Goal: Check status: Check status

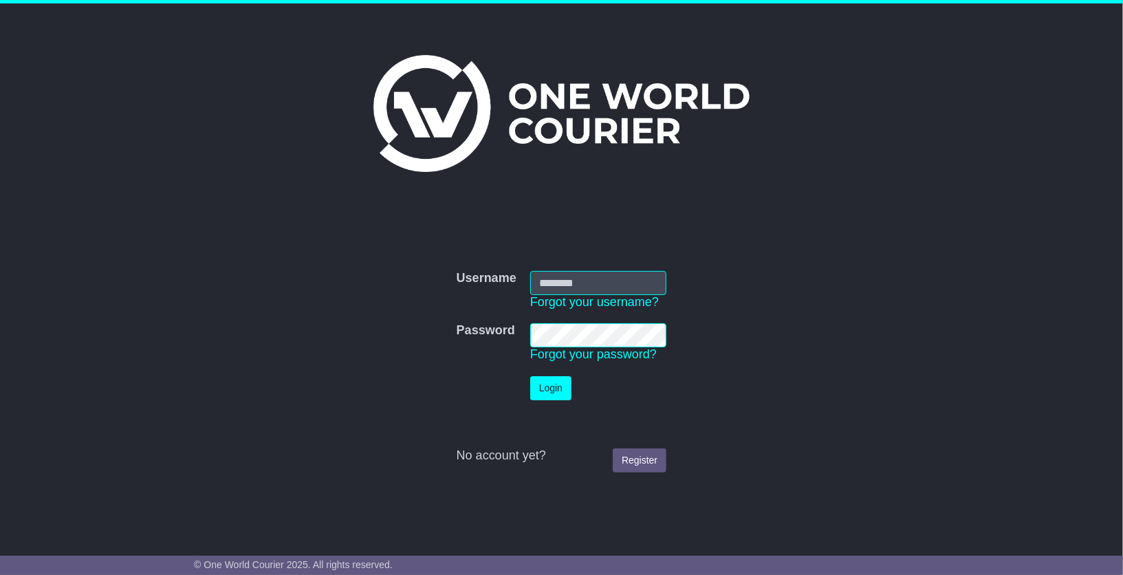
type input "**********"
click at [550, 385] on button "Login" at bounding box center [550, 388] width 41 height 24
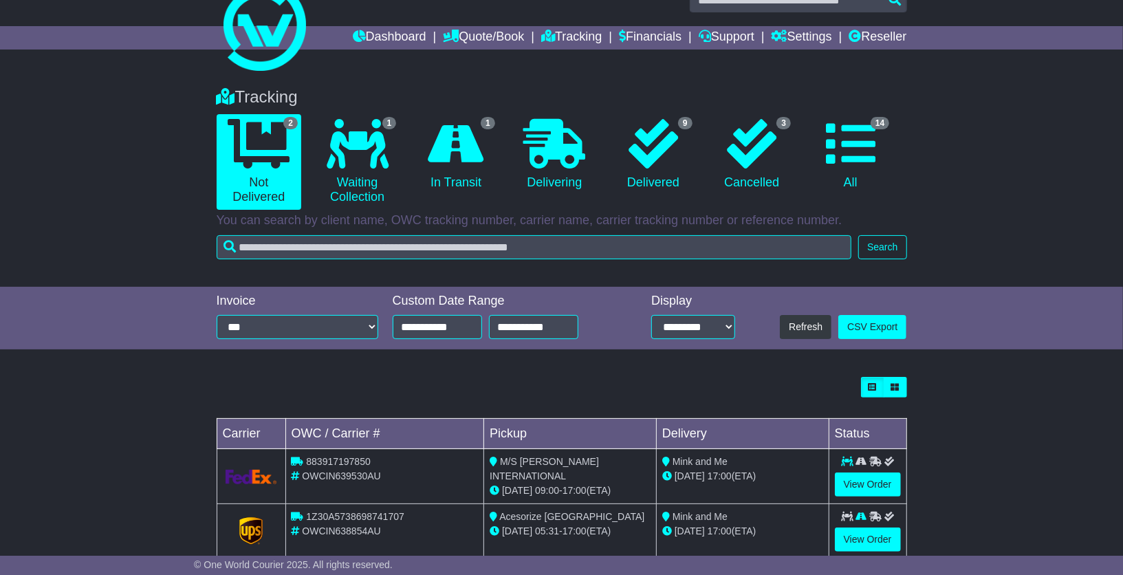
scroll to position [56, 0]
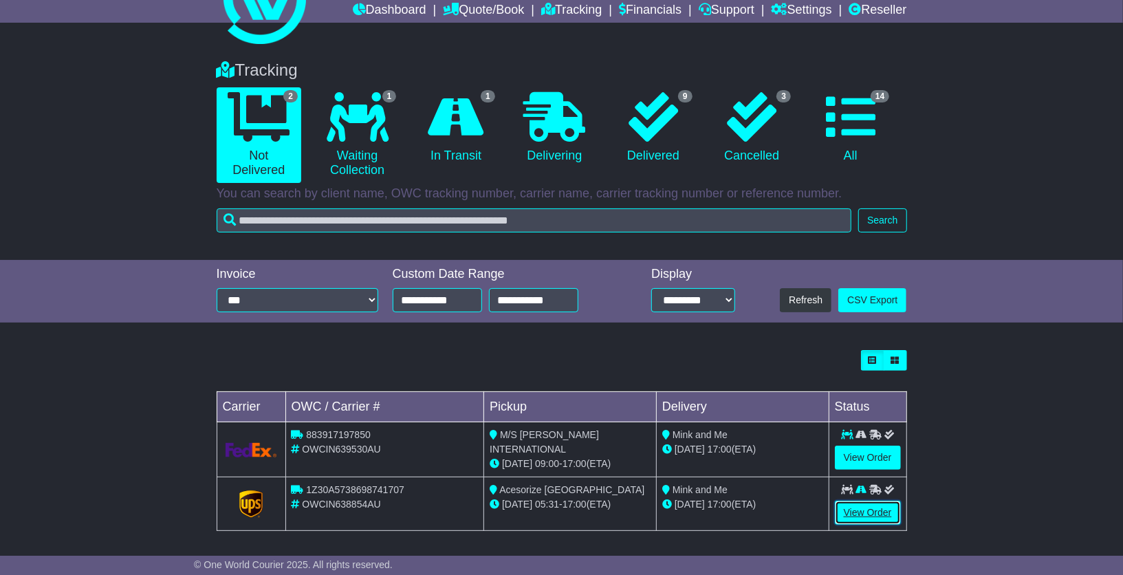
click at [869, 512] on link "View Order" at bounding box center [868, 513] width 66 height 24
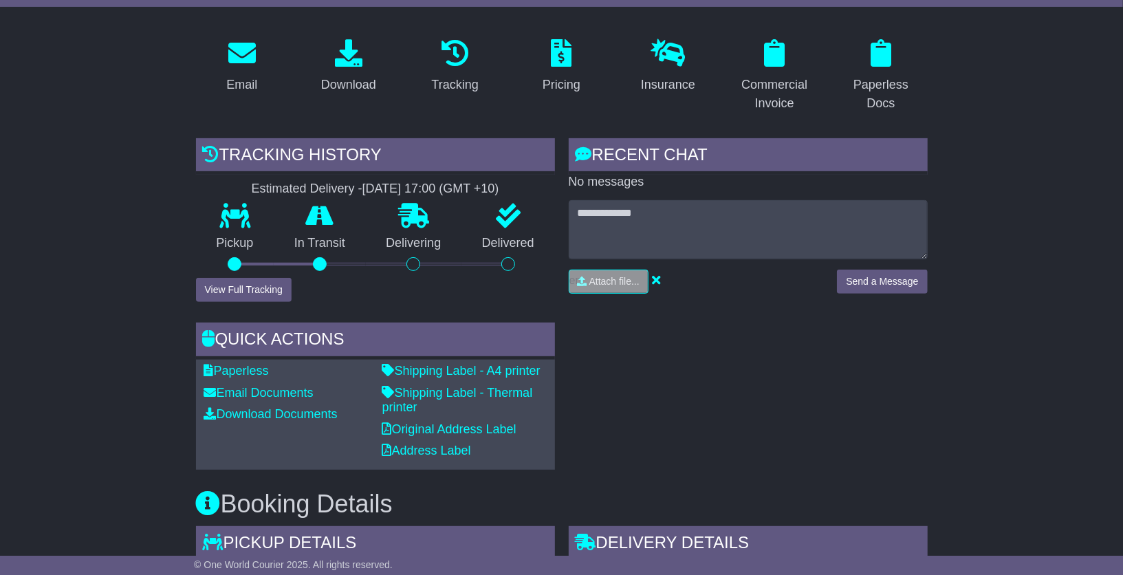
scroll to position [226, 0]
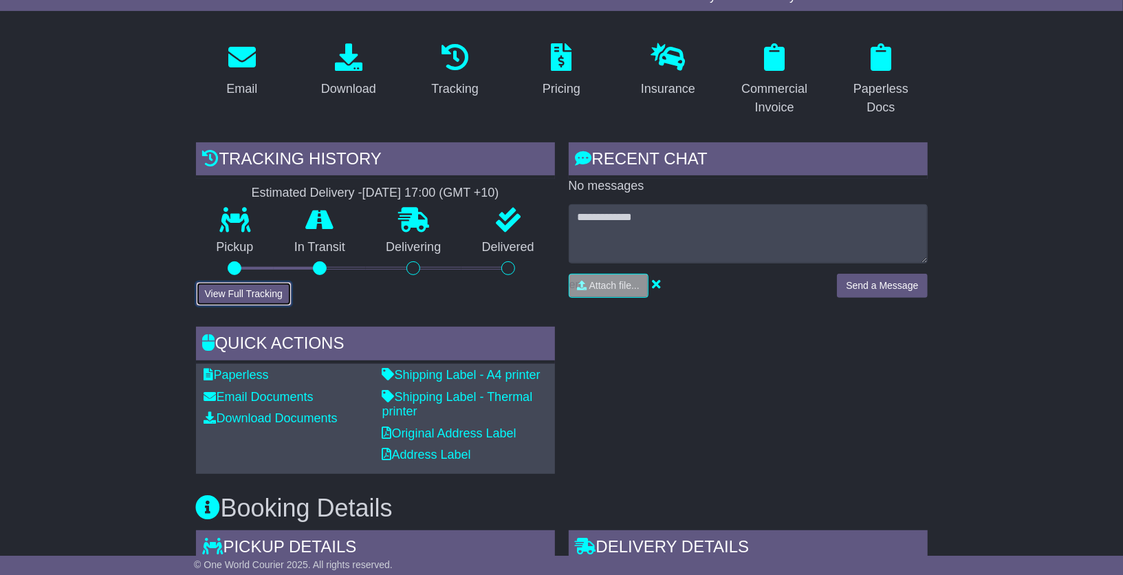
click at [264, 292] on button "View Full Tracking" at bounding box center [244, 294] width 96 height 24
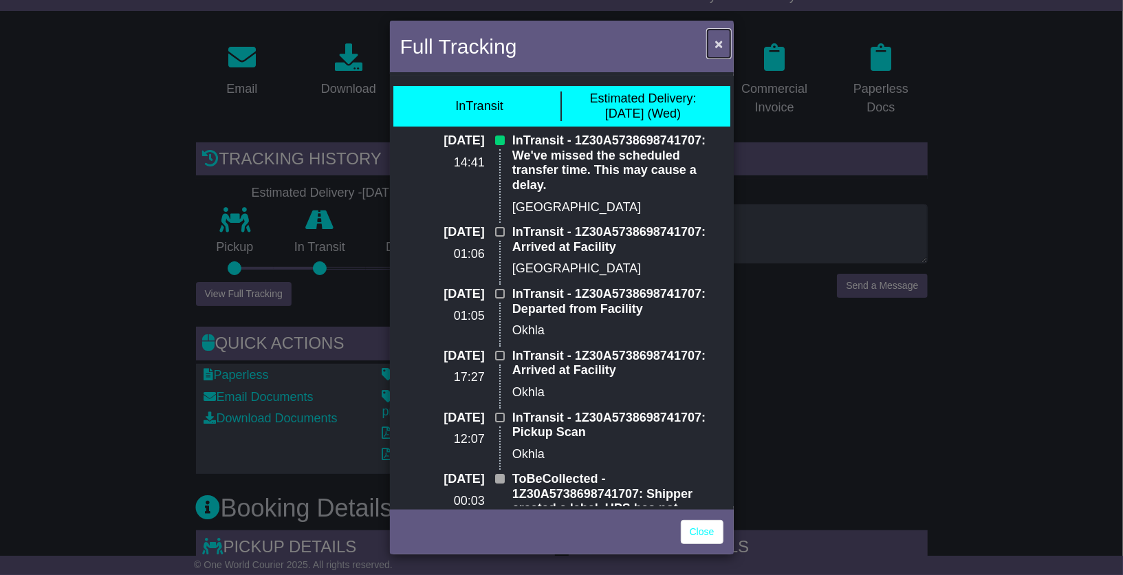
click at [718, 46] on span "×" at bounding box center [719, 44] width 8 height 16
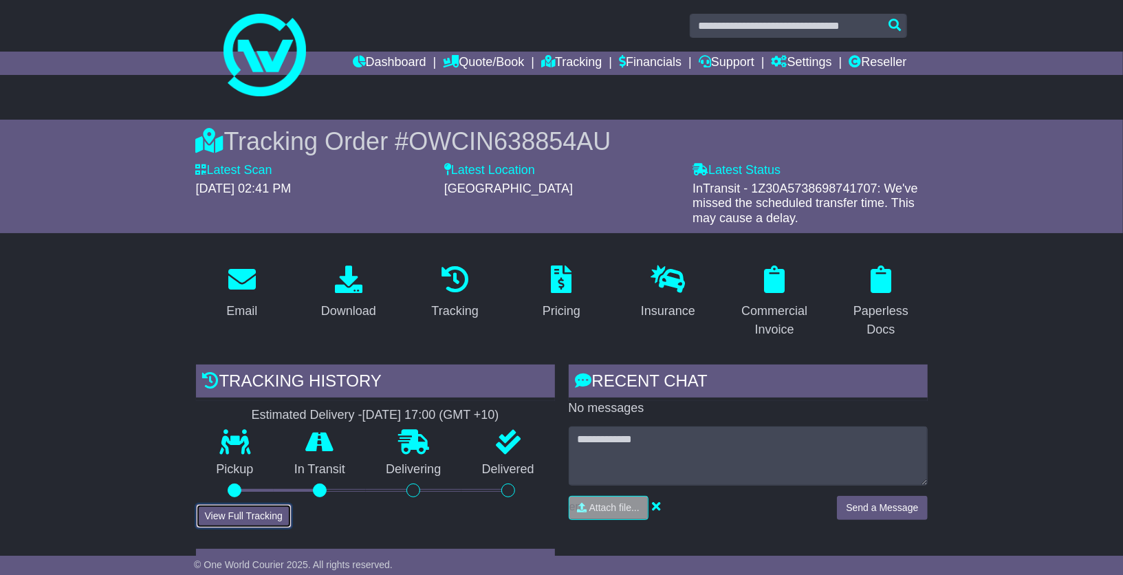
scroll to position [0, 0]
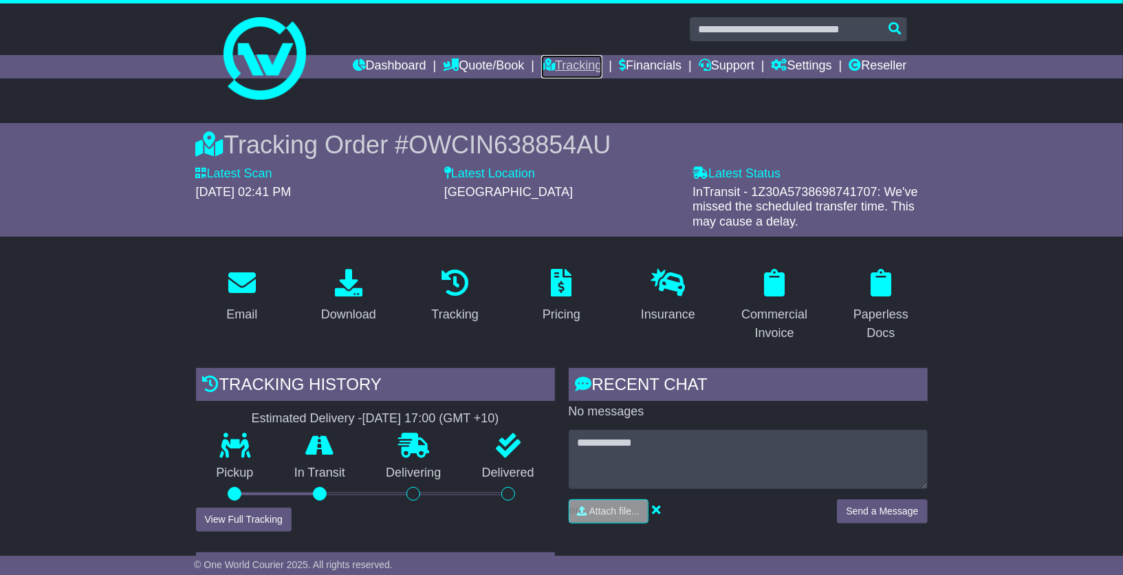
click at [575, 71] on link "Tracking" at bounding box center [571, 66] width 61 height 23
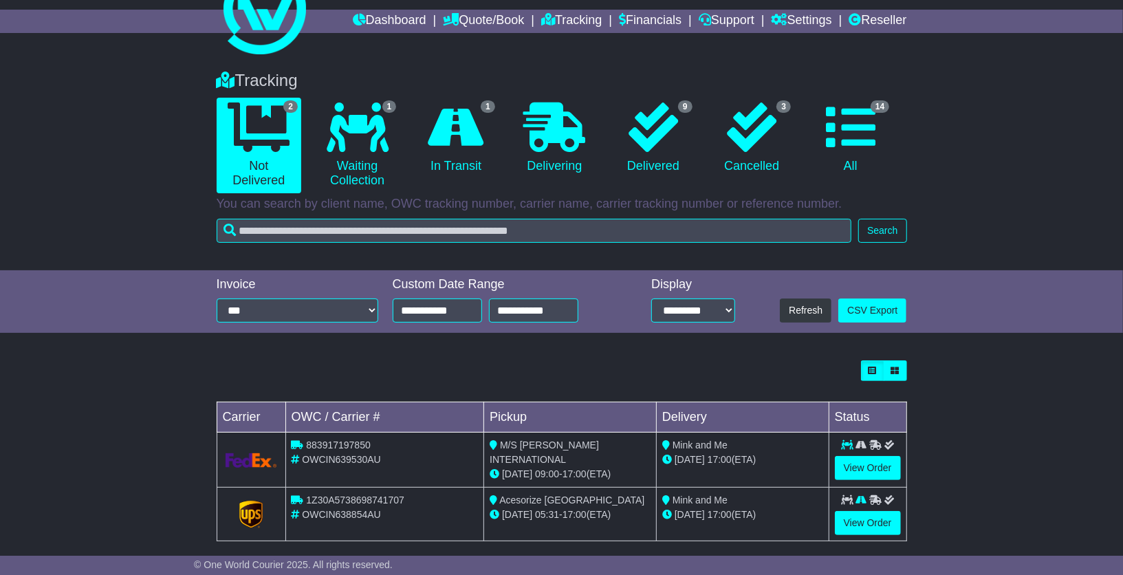
scroll to position [56, 0]
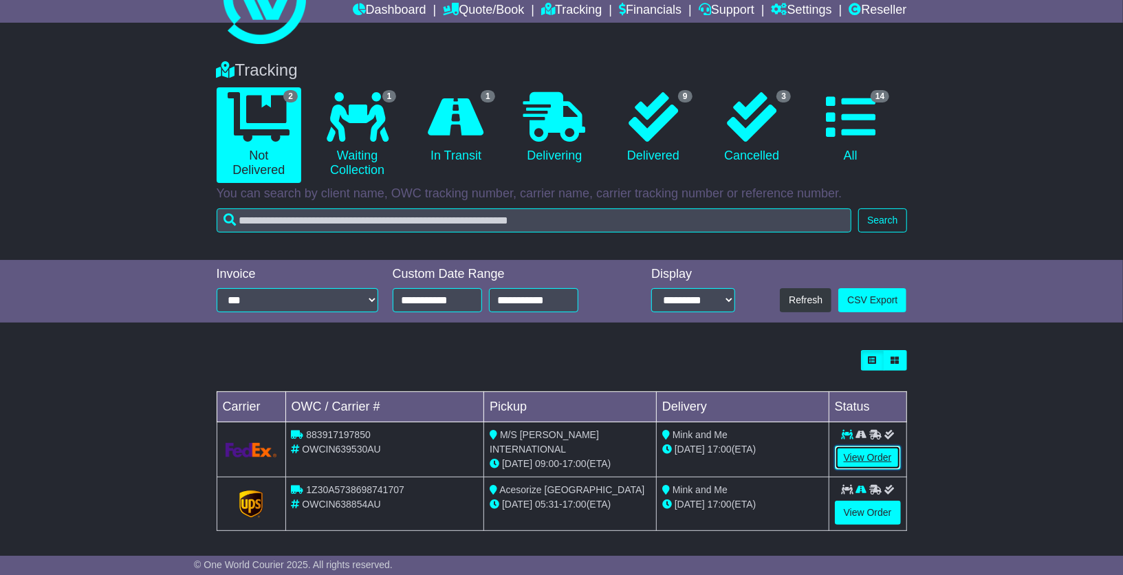
click at [886, 454] on link "View Order" at bounding box center [868, 458] width 66 height 24
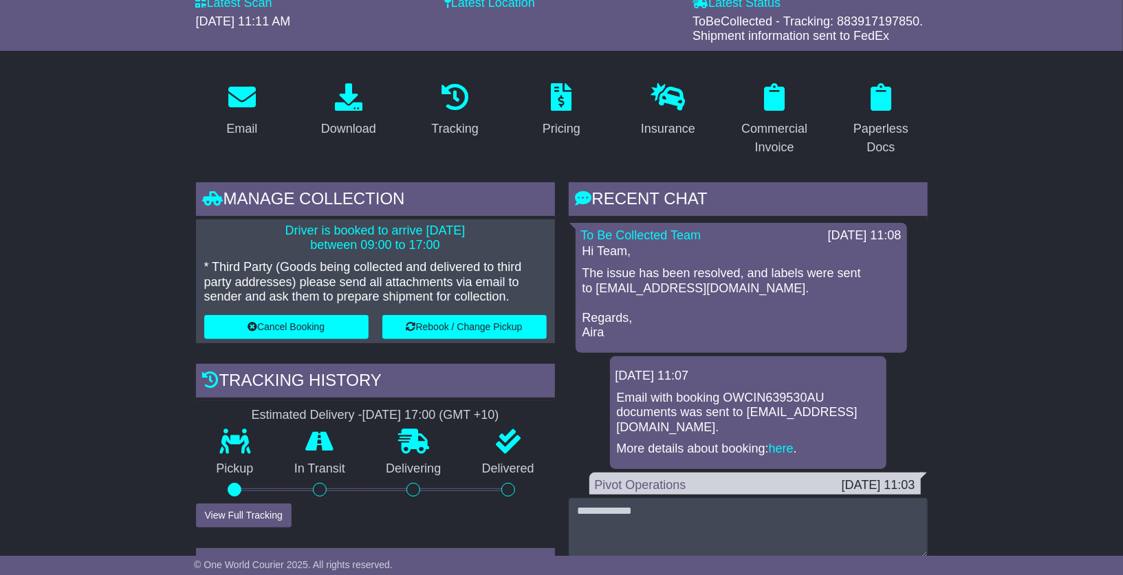
scroll to position [177, 0]
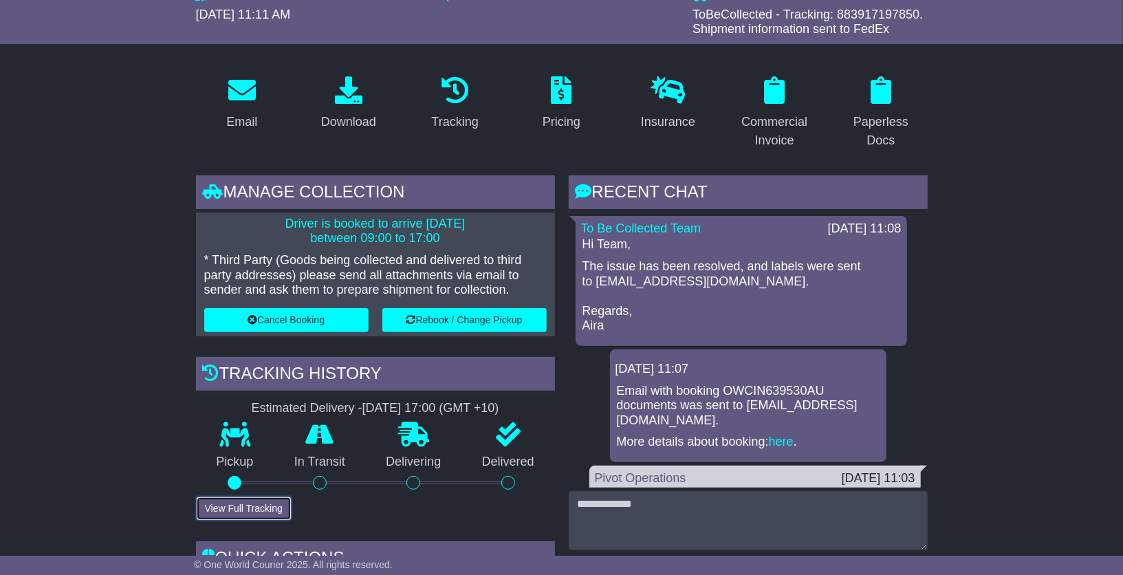
click at [273, 505] on button "View Full Tracking" at bounding box center [244, 509] width 96 height 24
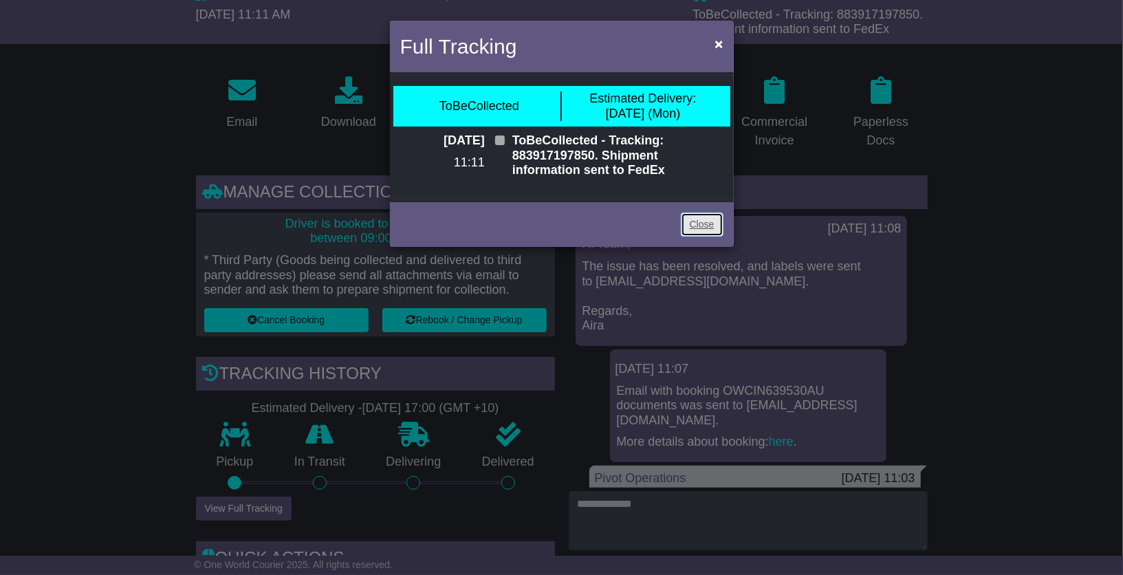
click at [709, 229] on link "Close" at bounding box center [702, 225] width 43 height 24
